Goal: Task Accomplishment & Management: Manage account settings

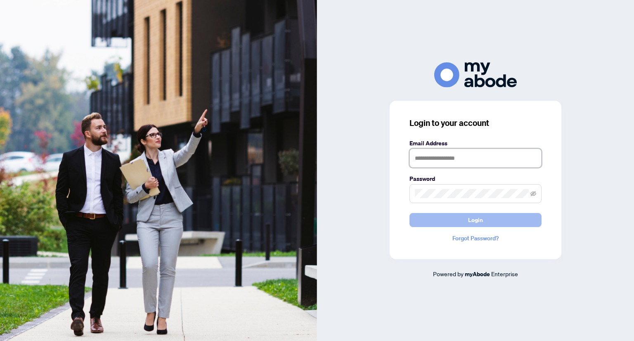
type input "**********"
click at [458, 222] on button "Login" at bounding box center [475, 220] width 132 height 14
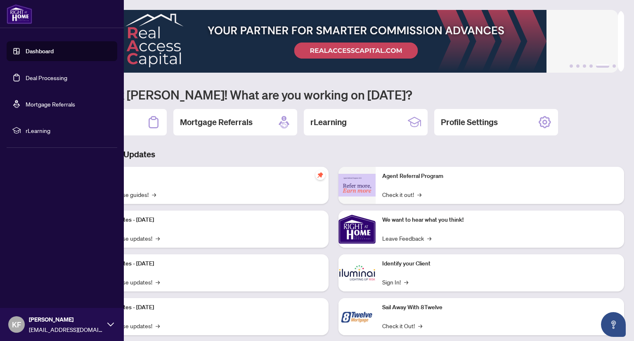
click at [32, 76] on link "Deal Processing" at bounding box center [47, 77] width 42 height 7
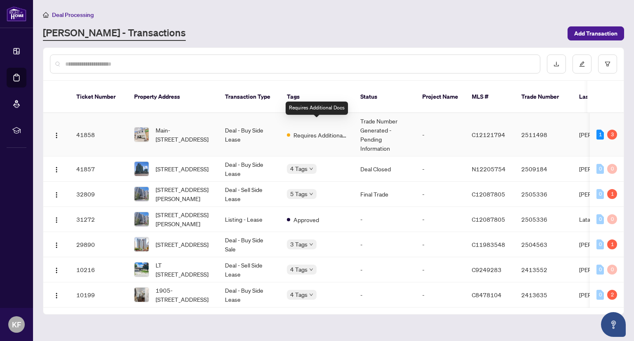
click at [323, 130] on span "Requires Additional Docs" at bounding box center [320, 134] width 54 height 9
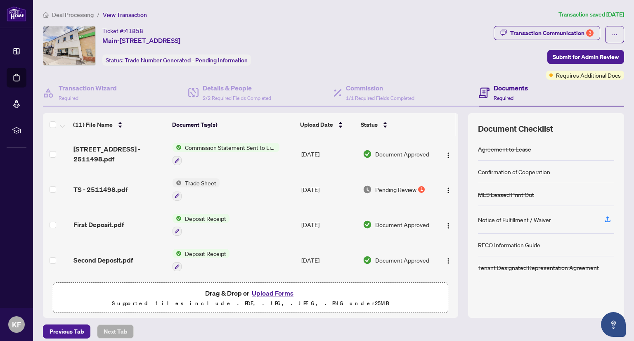
click at [230, 146] on span "Commission Statement Sent to Listing Brokerage" at bounding box center [231, 147] width 98 height 9
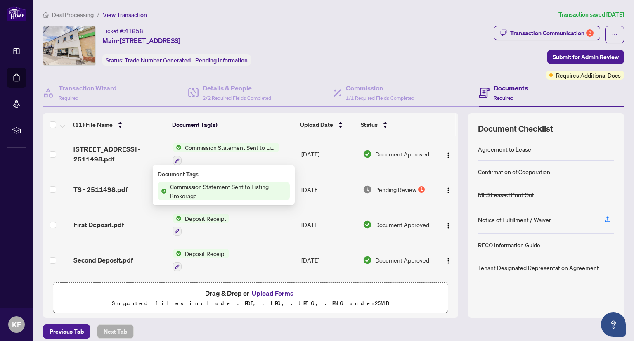
click at [203, 145] on span "Commission Statement Sent to Listing Brokerage" at bounding box center [231, 147] width 98 height 9
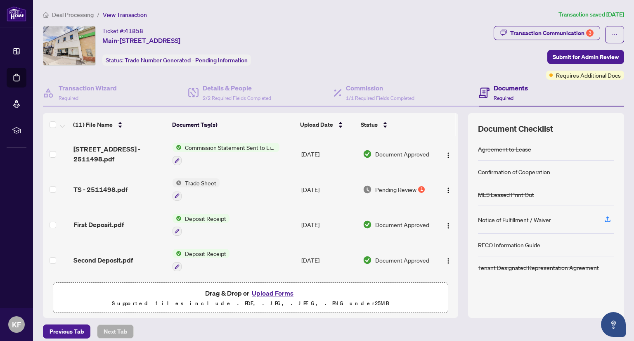
click at [203, 145] on span "Commission Statement Sent to Listing Brokerage" at bounding box center [231, 147] width 98 height 9
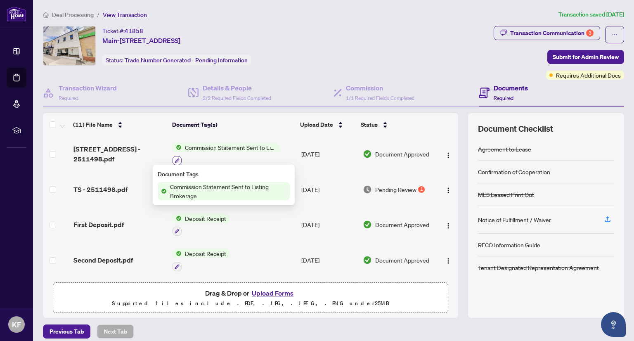
click at [175, 158] on icon "button" at bounding box center [177, 160] width 5 height 5
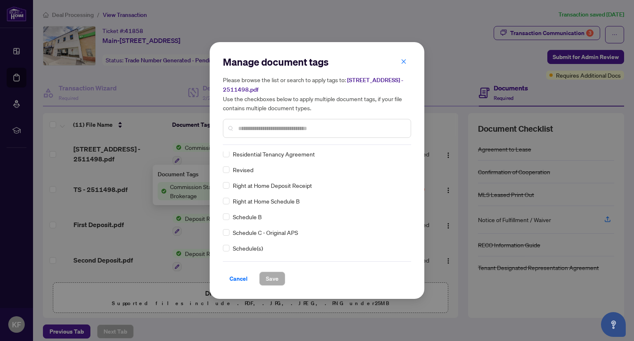
scroll to position [1733, 0]
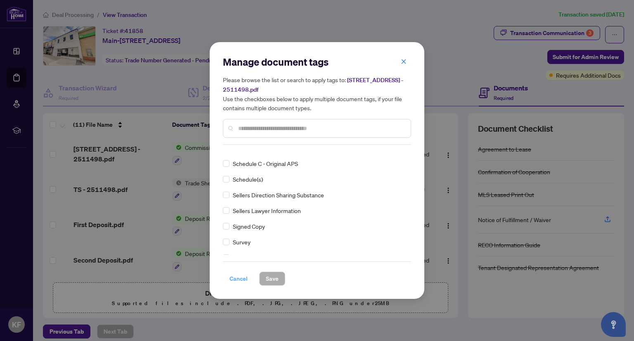
click at [239, 281] on span "Cancel" at bounding box center [238, 278] width 18 height 13
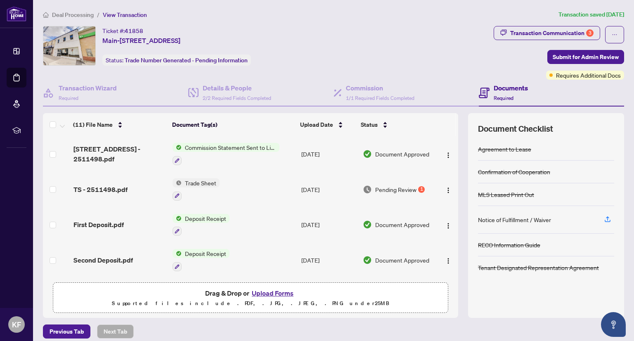
click at [200, 183] on span "Trade Sheet" at bounding box center [201, 182] width 38 height 9
click at [186, 222] on span "Trade Sheet" at bounding box center [176, 221] width 38 height 9
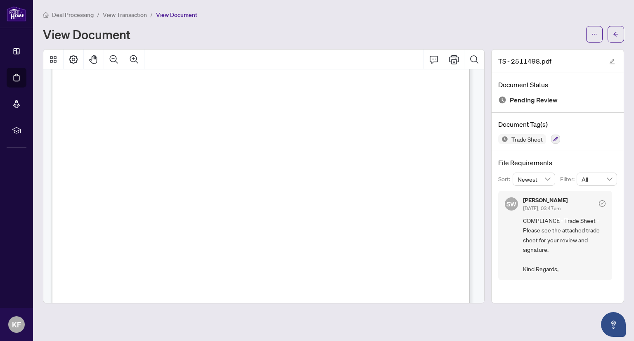
scroll to position [41, 0]
click at [451, 60] on icon "Print" at bounding box center [454, 59] width 10 height 10
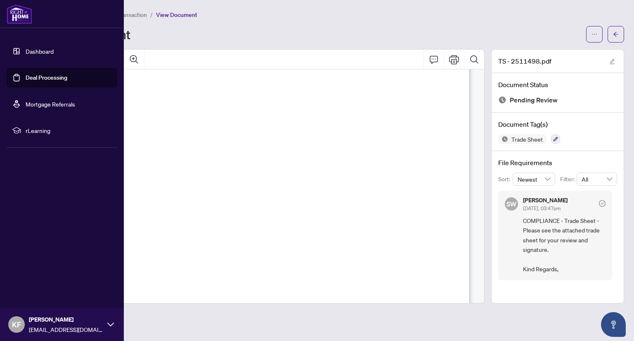
click at [41, 78] on link "Deal Processing" at bounding box center [47, 77] width 42 height 7
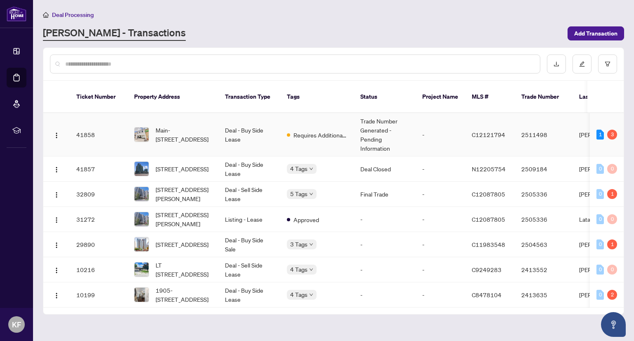
click at [239, 120] on td "Deal - Buy Side Lease" at bounding box center [249, 134] width 62 height 43
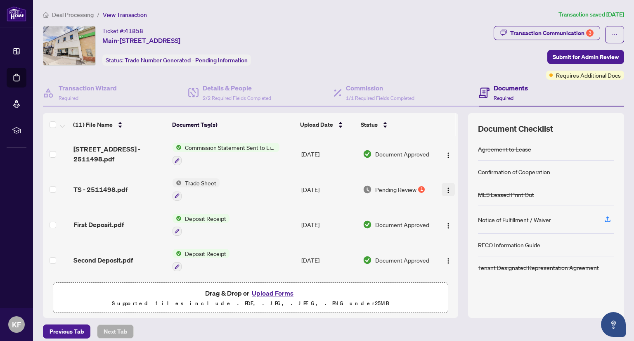
click at [445, 191] on span "button" at bounding box center [448, 189] width 7 height 9
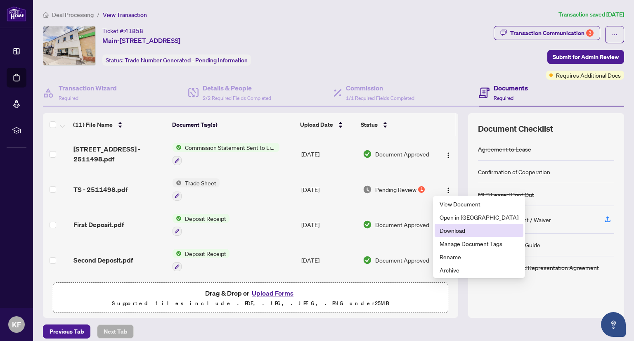
click at [451, 231] on span "Download" at bounding box center [478, 230] width 79 height 9
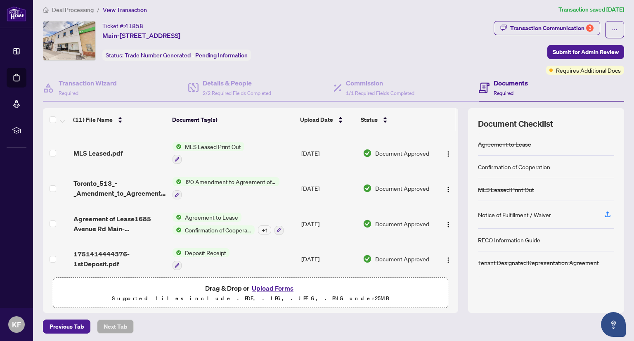
scroll to position [6, 0]
click at [68, 326] on span "Previous Tab" at bounding box center [67, 325] width 34 height 13
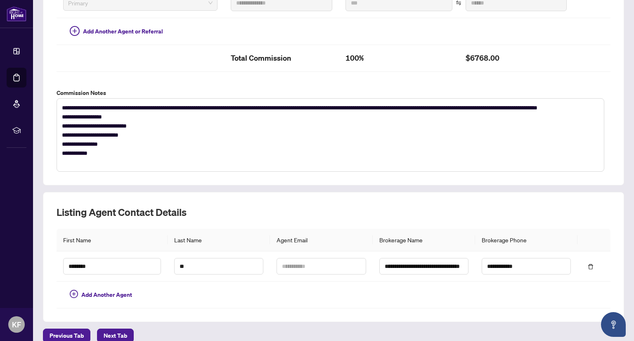
scroll to position [256, 0]
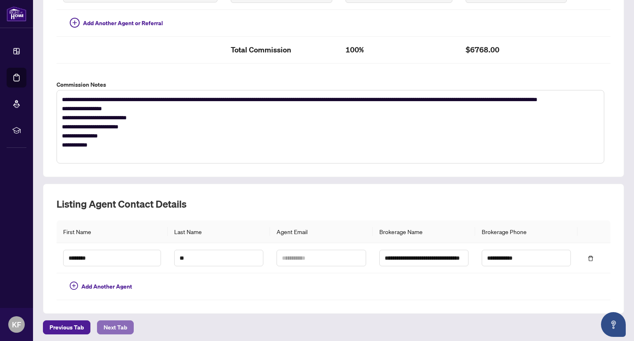
click at [122, 323] on span "Next Tab" at bounding box center [116, 327] width 24 height 13
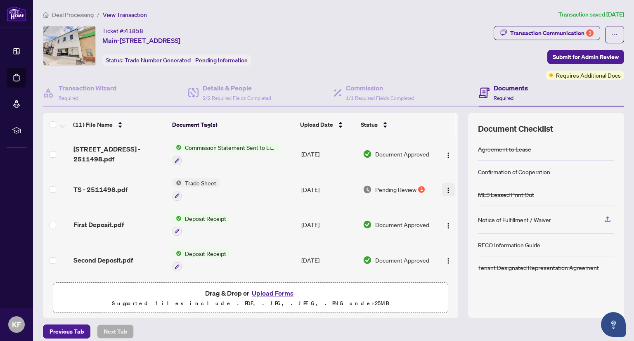
click at [445, 189] on img "button" at bounding box center [448, 190] width 7 height 7
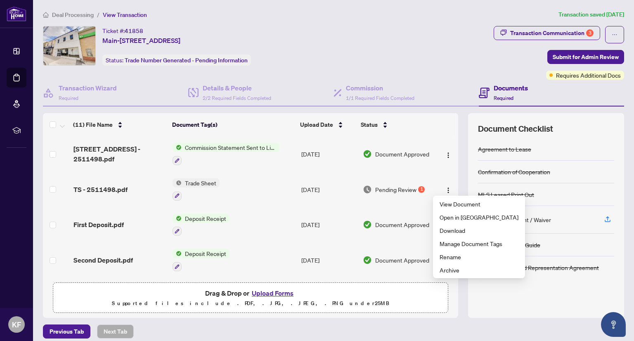
click at [222, 326] on div "Previous Tab Next Tab" at bounding box center [333, 331] width 581 height 14
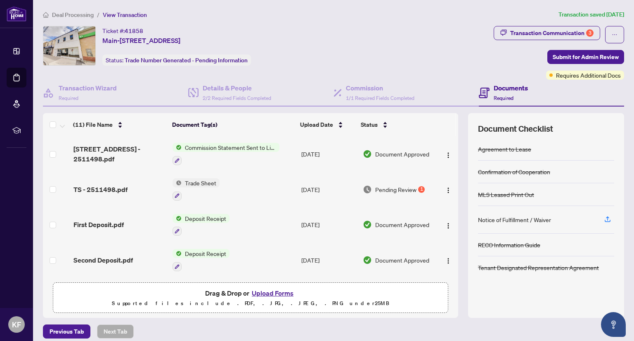
click at [270, 290] on button "Upload Forms" at bounding box center [272, 293] width 47 height 11
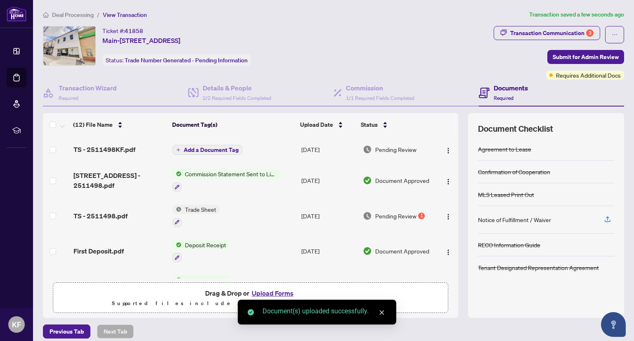
click at [490, 300] on div at bounding box center [546, 301] width 136 height 13
click at [383, 312] on icon "close" at bounding box center [382, 312] width 6 height 6
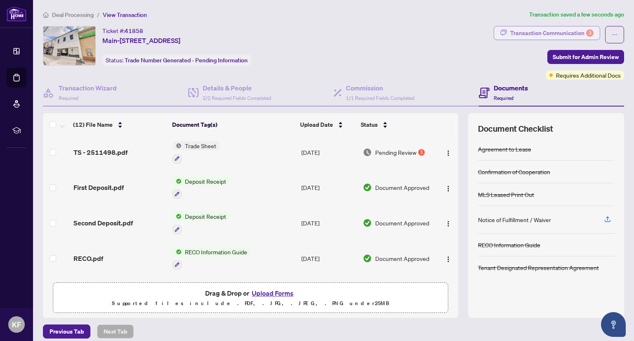
click at [555, 32] on div "Transaction Communication 3" at bounding box center [551, 32] width 83 height 13
type textarea "**********"
